Goal: Information Seeking & Learning: Find specific page/section

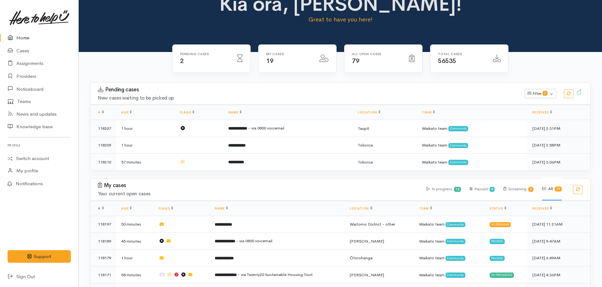
scroll to position [18, 0]
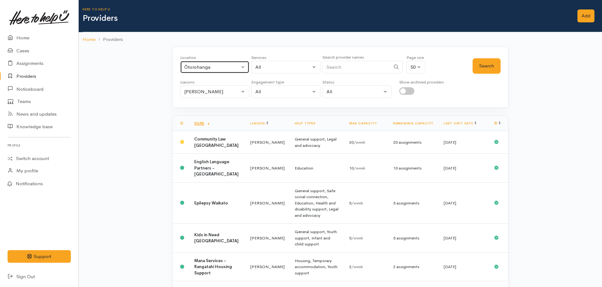
click at [210, 67] on div "Ōtorohanga" at bounding box center [211, 67] width 55 height 7
type input "[PERSON_NAME]"
click at [218, 107] on link "[PERSON_NAME]" at bounding box center [214, 109] width 69 height 10
select select "1"
click at [277, 68] on div "All" at bounding box center [282, 67] width 55 height 7
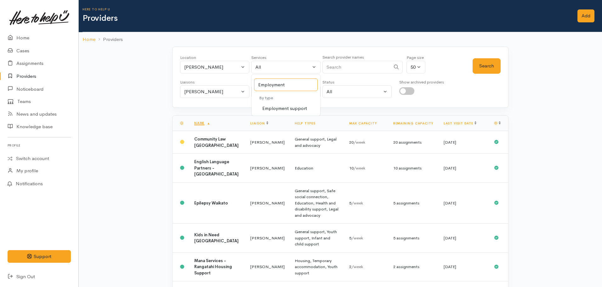
type input "Employment"
click at [290, 108] on span "Employment support" at bounding box center [284, 108] width 45 height 7
select select "10"
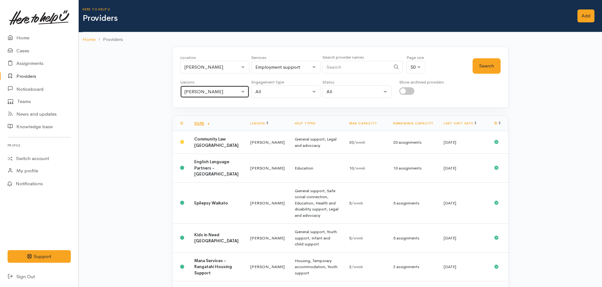
click at [213, 95] on button "[PERSON_NAME]" at bounding box center [214, 91] width 69 height 13
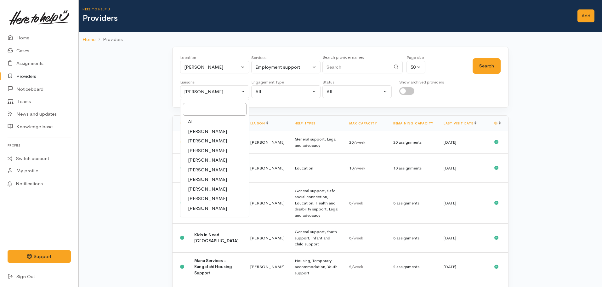
click at [197, 124] on link "All" at bounding box center [214, 122] width 69 height 10
select select "null"
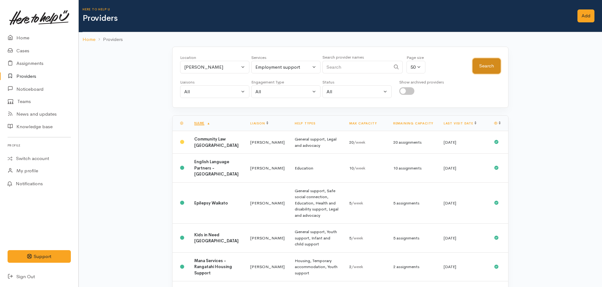
click at [484, 69] on button "Search" at bounding box center [486, 65] width 28 height 15
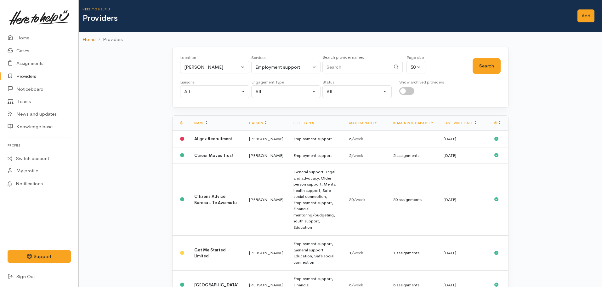
click at [90, 38] on link "Home" at bounding box center [88, 39] width 13 height 7
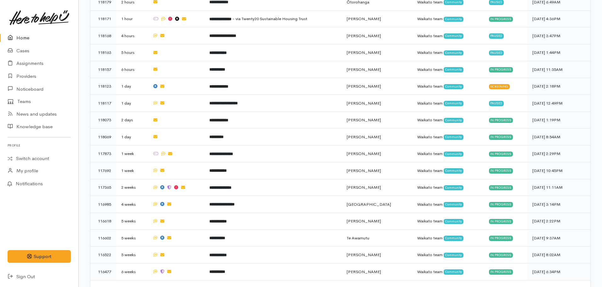
scroll to position [258, 0]
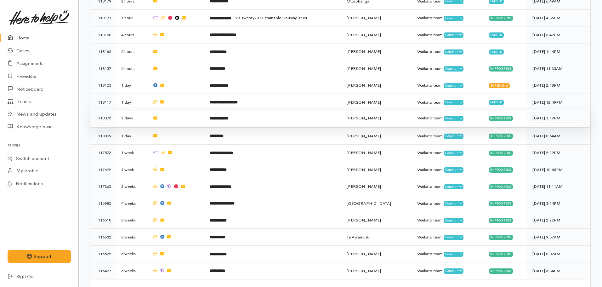
click at [231, 121] on td "**********" at bounding box center [272, 118] width 137 height 17
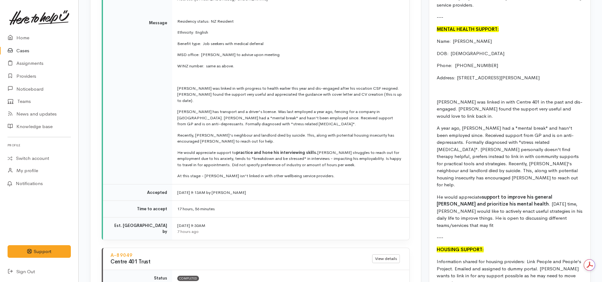
scroll to position [805, 0]
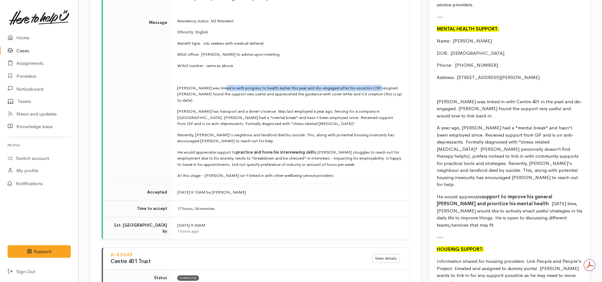
drag, startPoint x: 218, startPoint y: 82, endPoint x: 376, endPoint y: 82, distance: 157.7
click at [376, 85] on p "[PERSON_NAME] was linked in with progress to health earlier this year and dis-e…" at bounding box center [289, 94] width 224 height 19
click at [285, 149] on span "practice and hone his interviewing skills." at bounding box center [276, 151] width 81 height 5
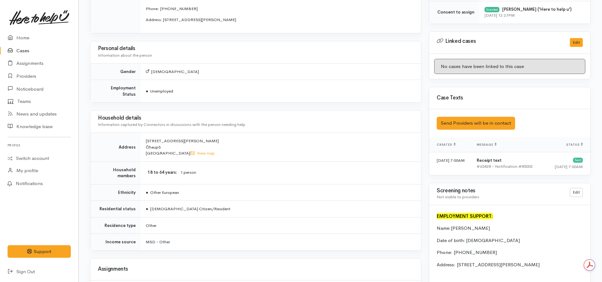
scroll to position [282, 0]
